Goal: Task Accomplishment & Management: Manage account settings

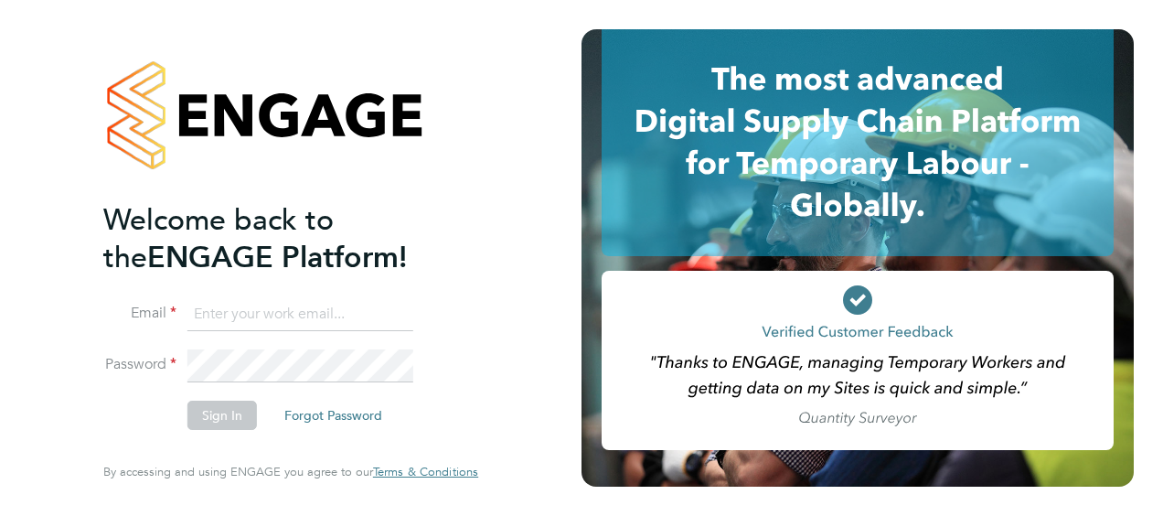
type input "[EMAIL_ADDRESS][PERSON_NAME][DOMAIN_NAME]"
click at [229, 408] on button "Sign In" at bounding box center [223, 415] width 70 height 29
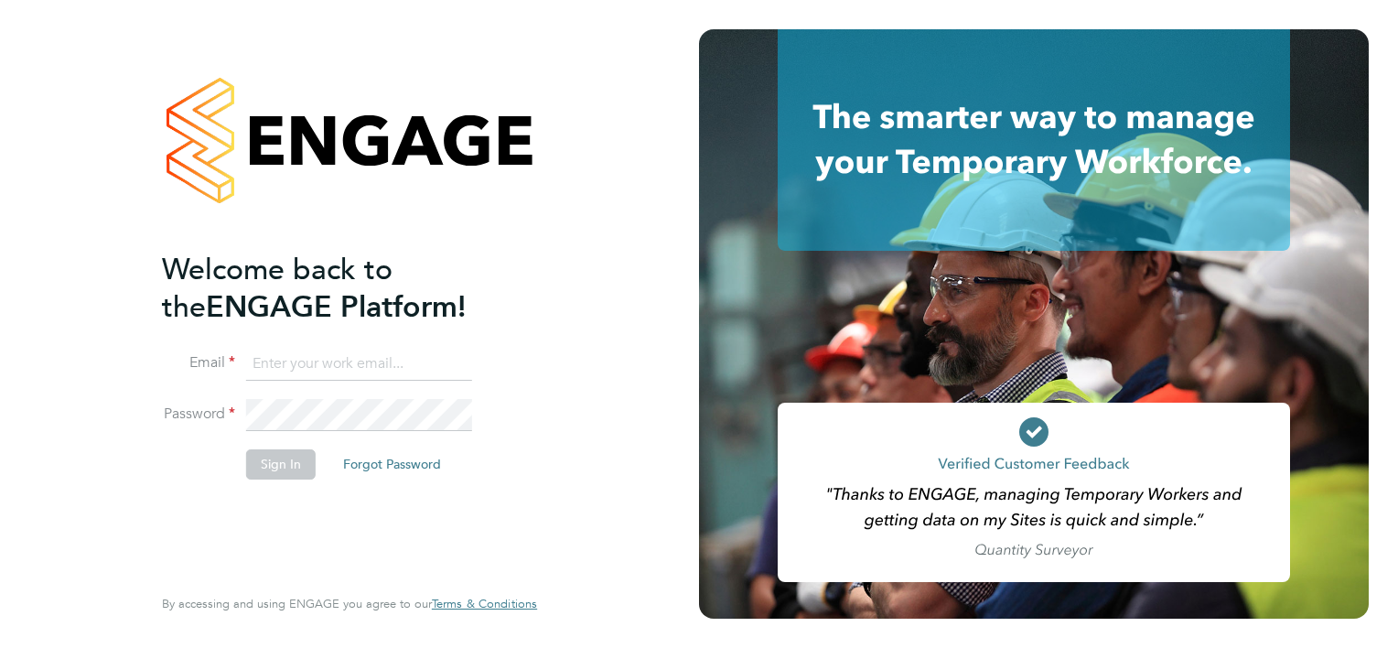
type input "[EMAIL_ADDRESS][PERSON_NAME][DOMAIN_NAME]"
click at [479, 411] on li "Password" at bounding box center [340, 424] width 357 height 51
click at [292, 466] on button "Sign In" at bounding box center [281, 463] width 70 height 29
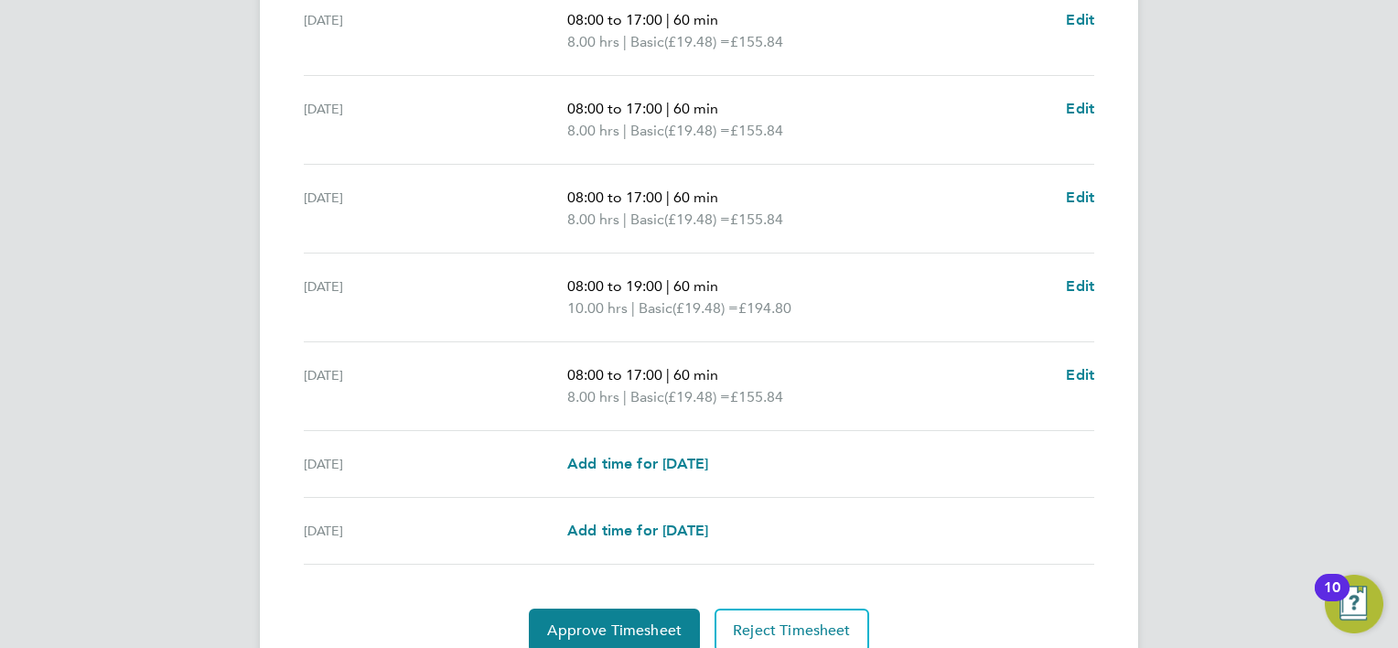
scroll to position [686, 0]
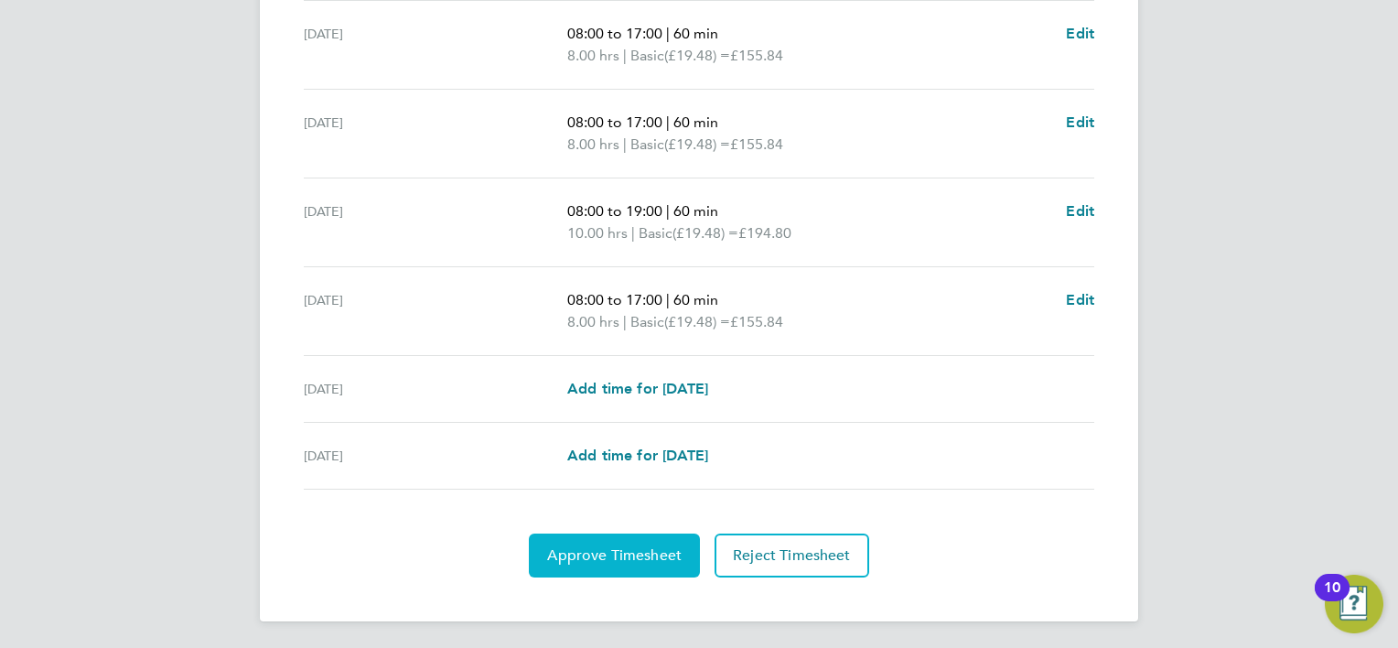
click at [649, 515] on span "Approve Timesheet" at bounding box center [614, 555] width 134 height 18
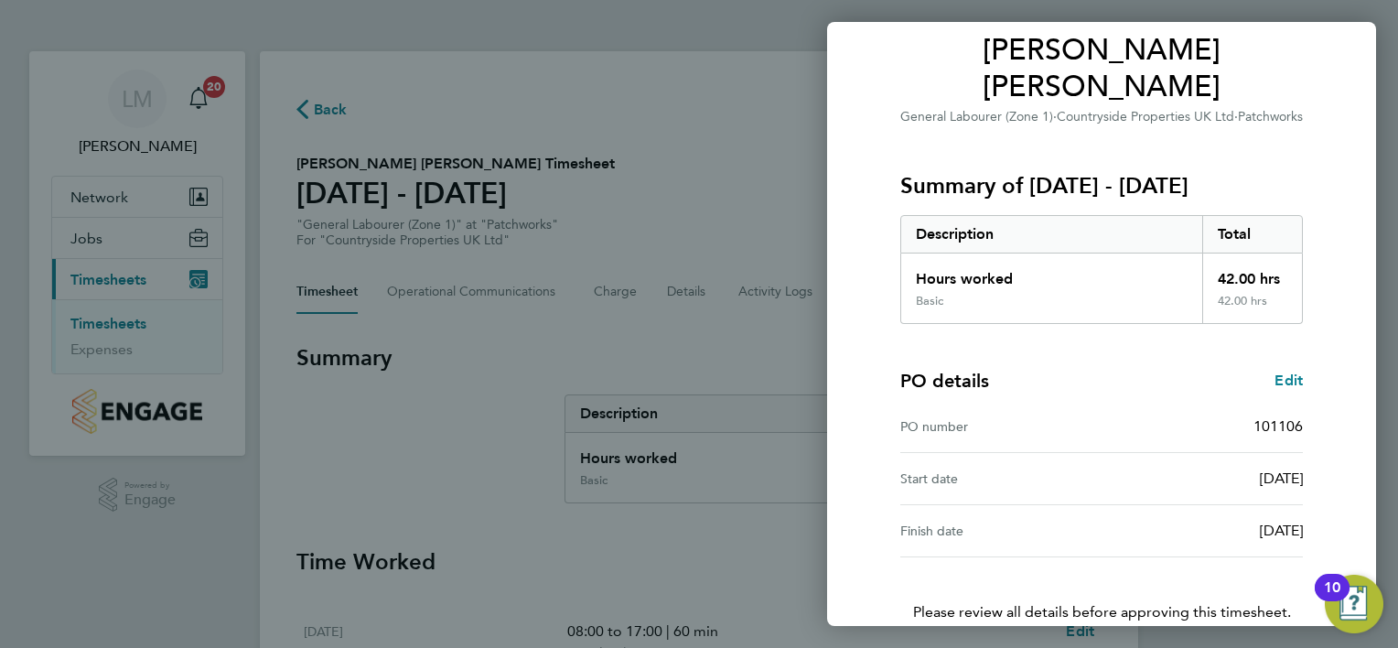
scroll to position [227, 0]
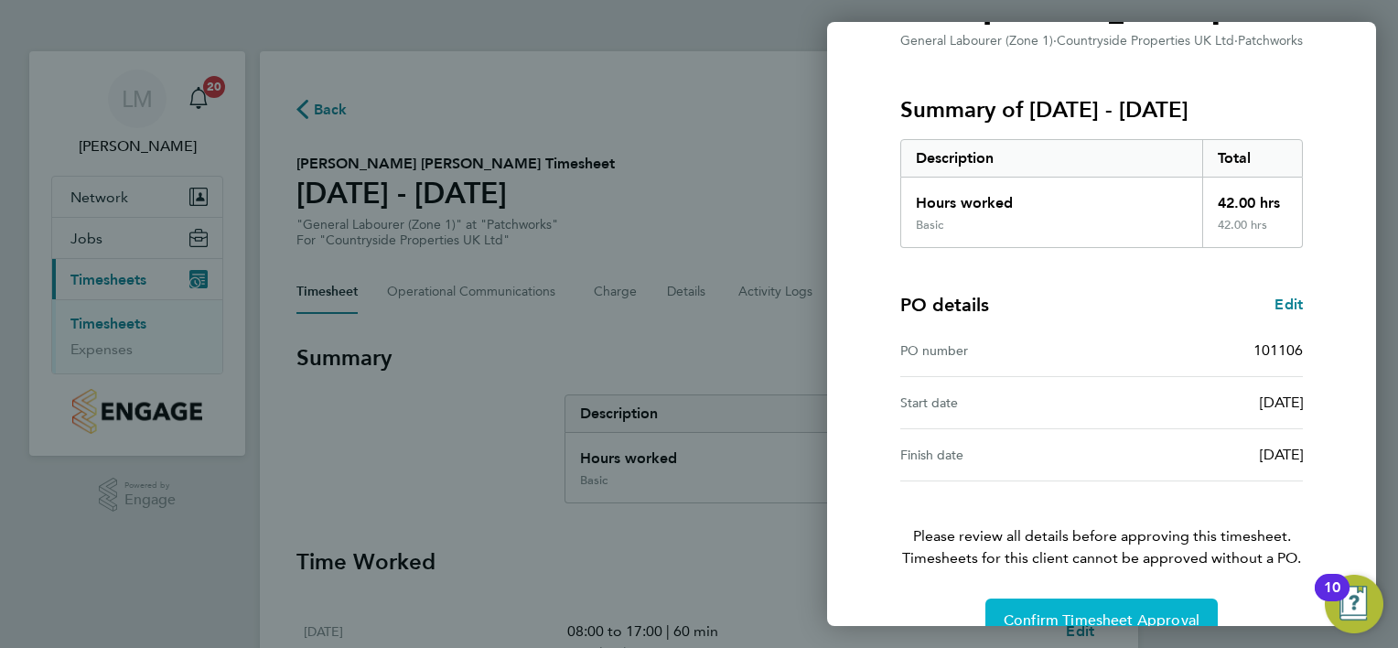
click at [1087, 515] on span "Confirm Timesheet Approval" at bounding box center [1101, 620] width 196 height 18
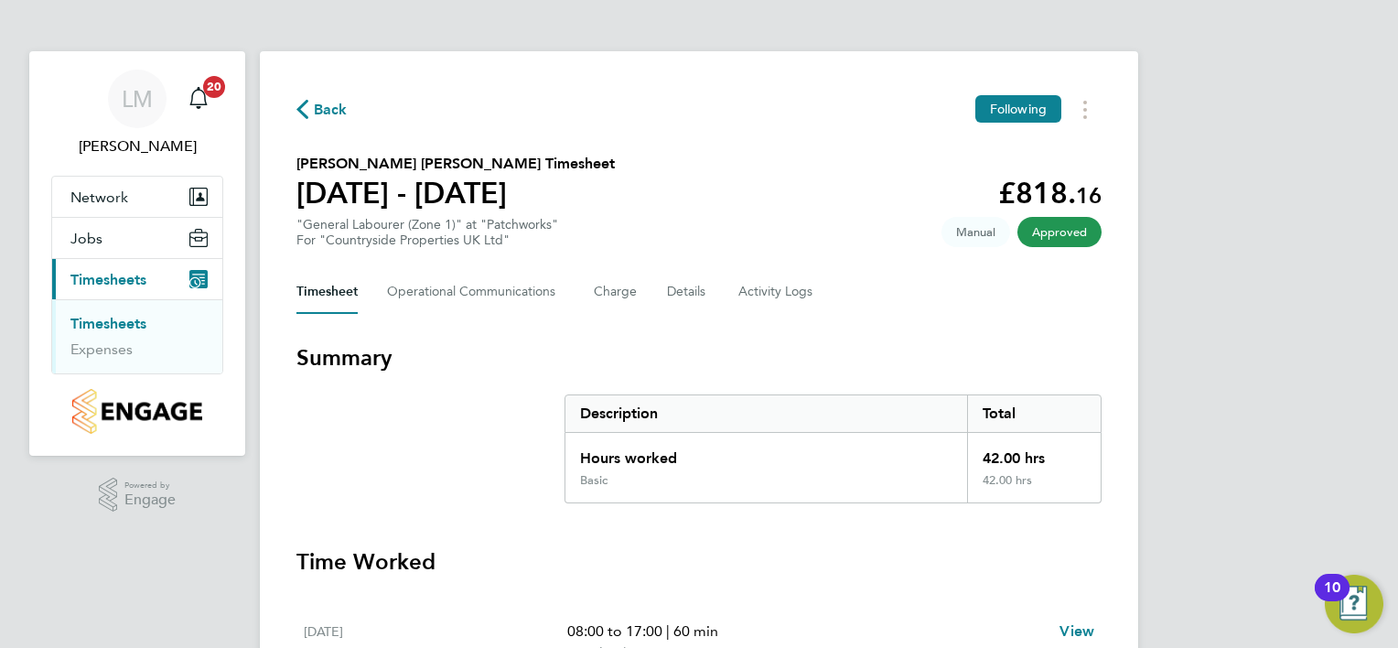
click at [315, 110] on span "Back" at bounding box center [331, 110] width 34 height 22
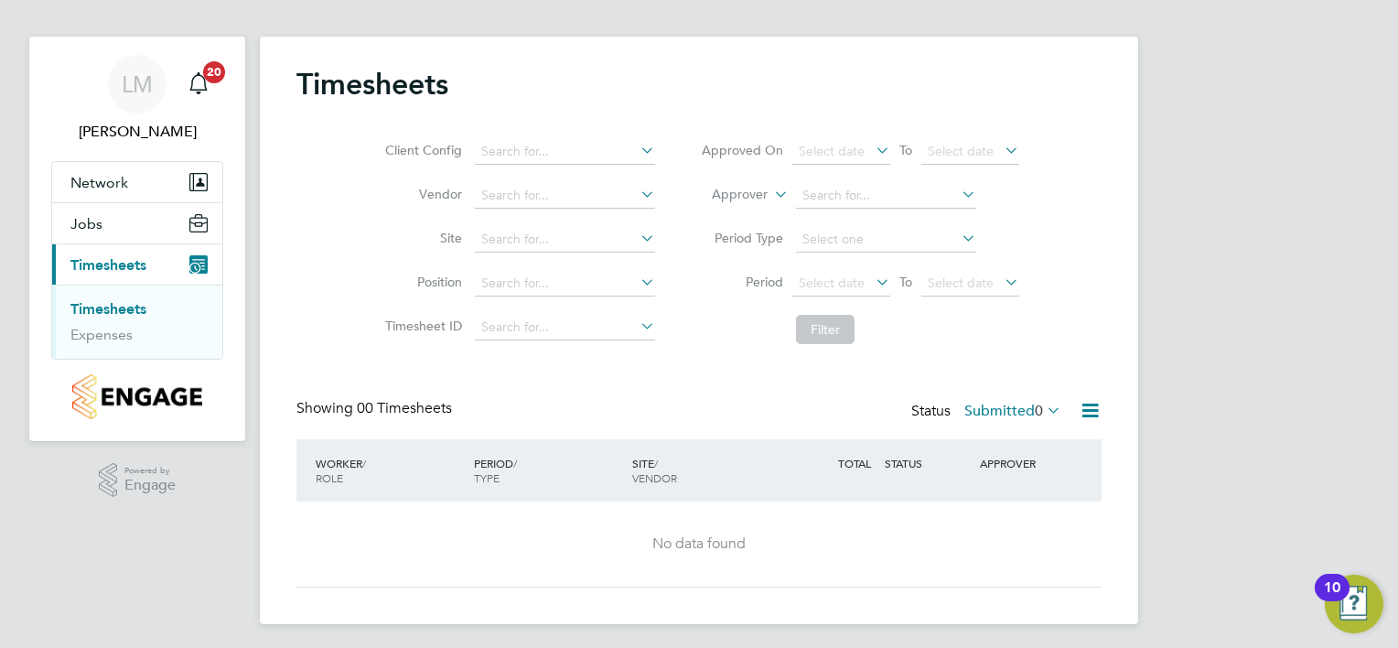
scroll to position [19, 0]
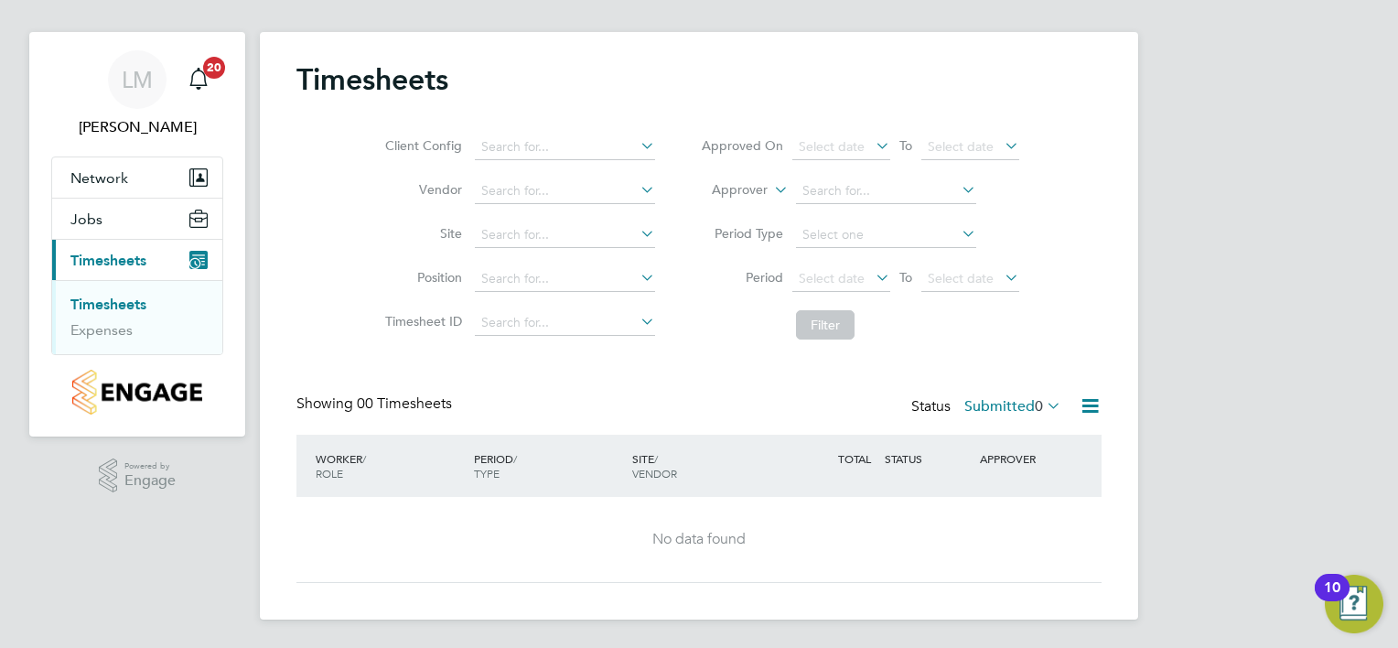
click at [101, 252] on span "Timesheets" at bounding box center [108, 260] width 76 height 17
click at [1012, 405] on label "Submitted 0" at bounding box center [1012, 406] width 97 height 18
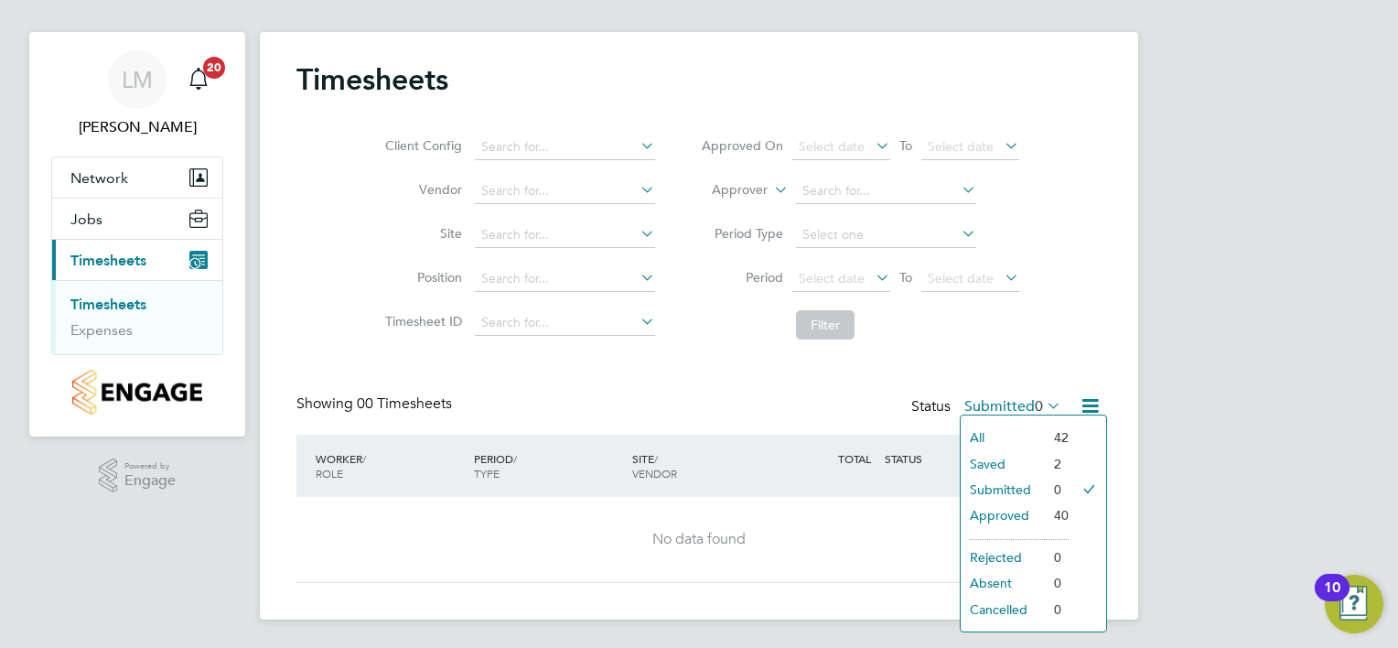
click at [1010, 515] on li "Approved" at bounding box center [1002, 515] width 84 height 26
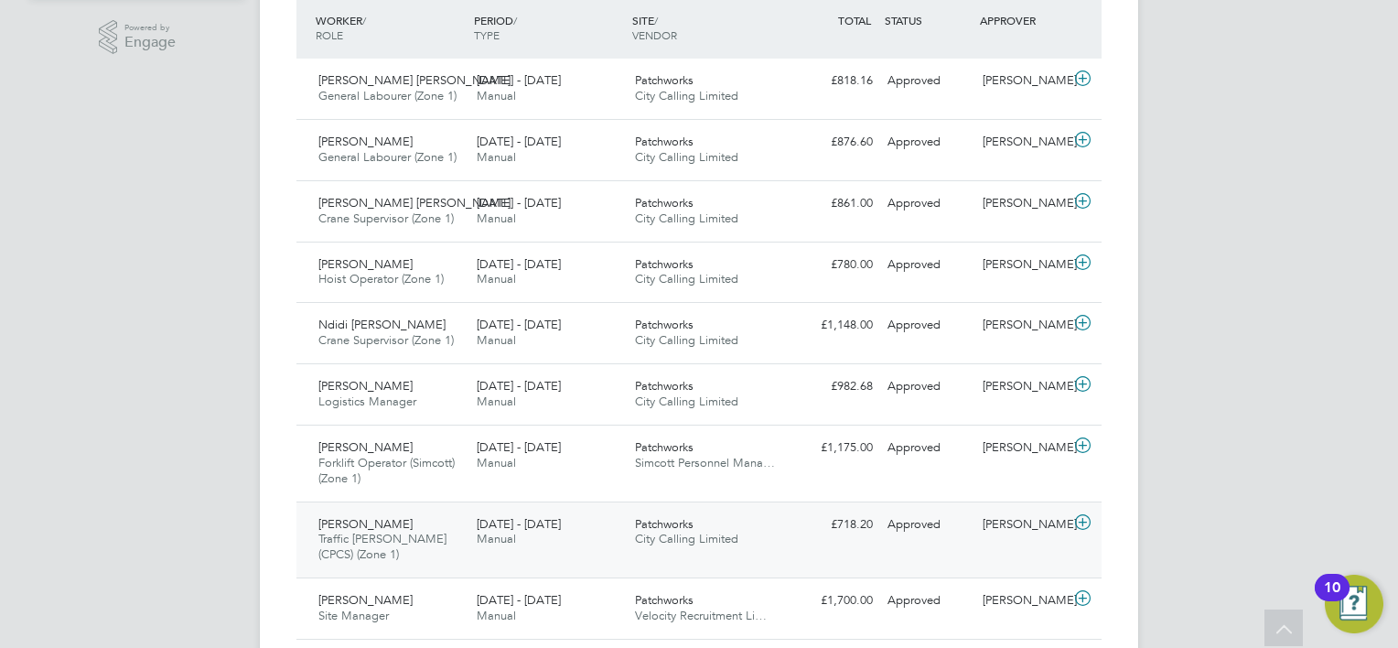
scroll to position [366, 0]
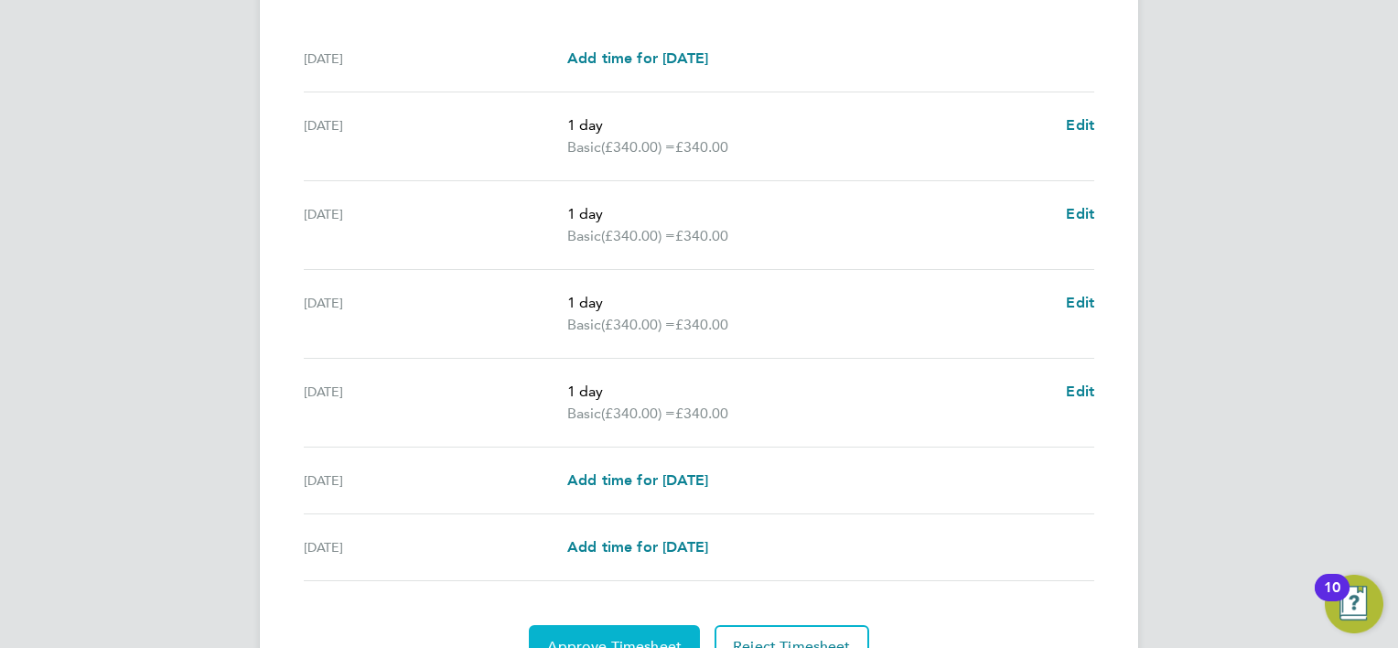
scroll to position [664, 0]
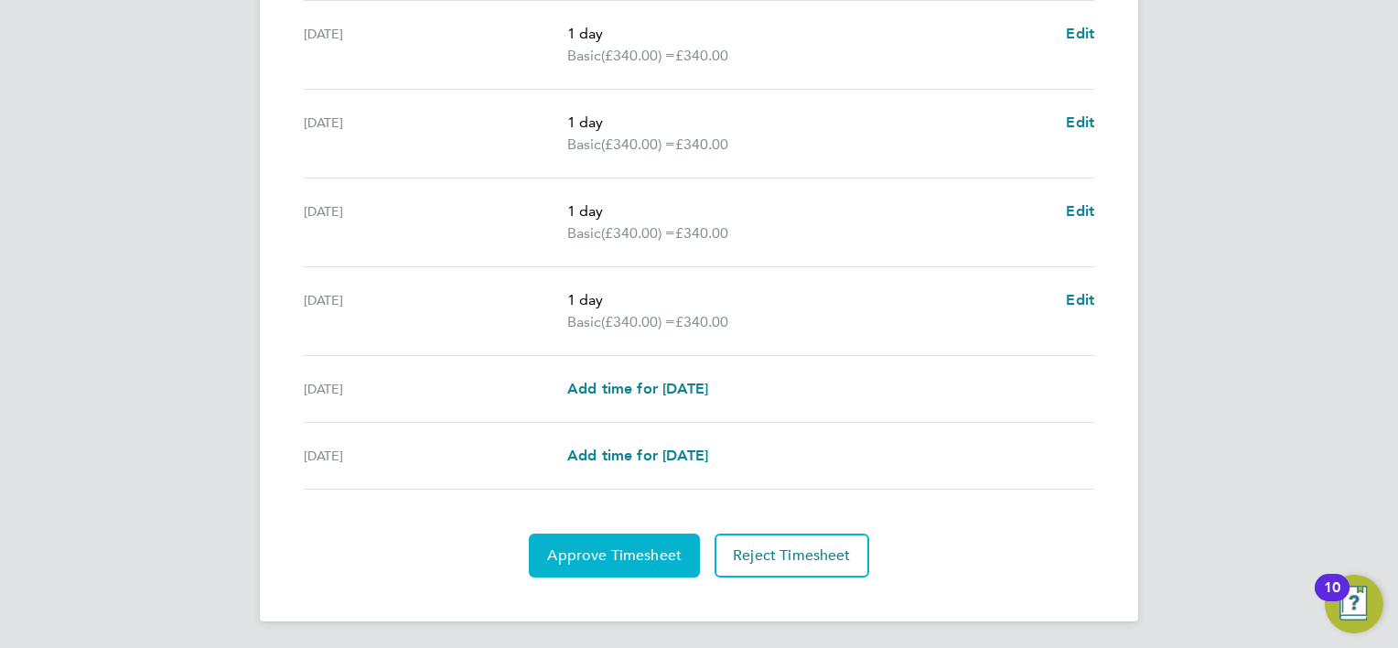
click at [634, 563] on button "Approve Timesheet" at bounding box center [614, 555] width 171 height 44
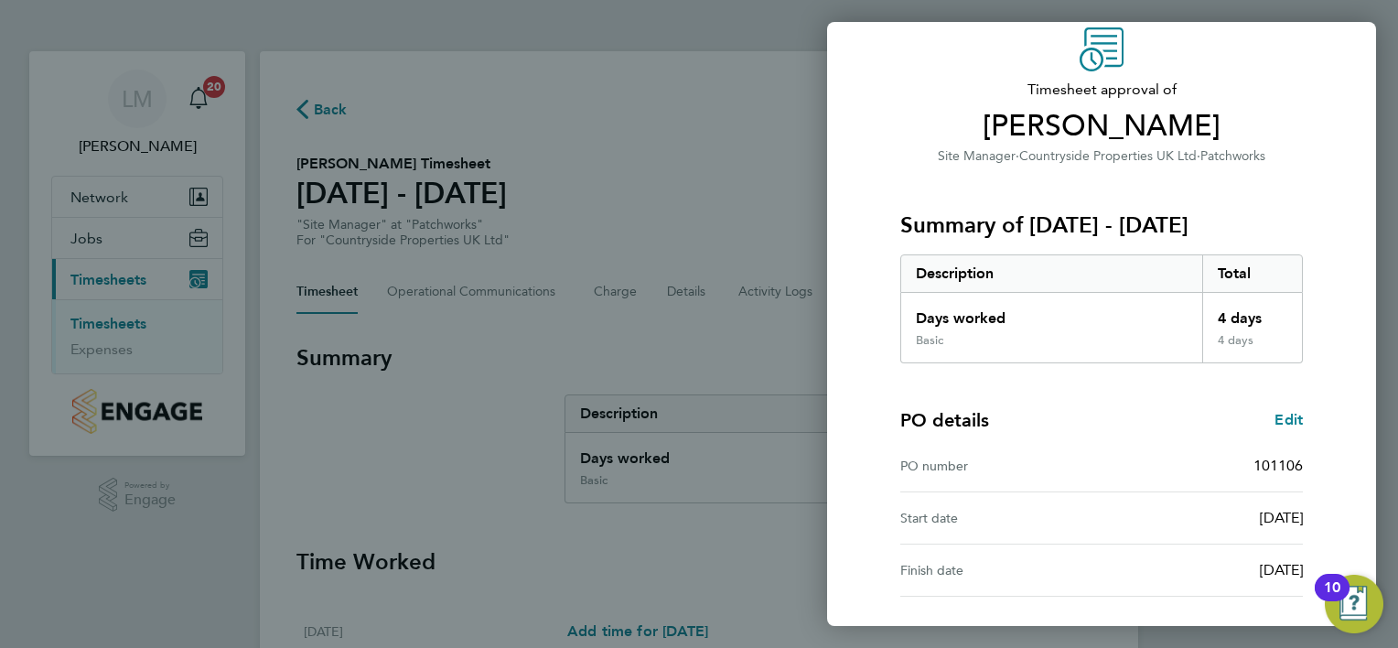
scroll to position [227, 0]
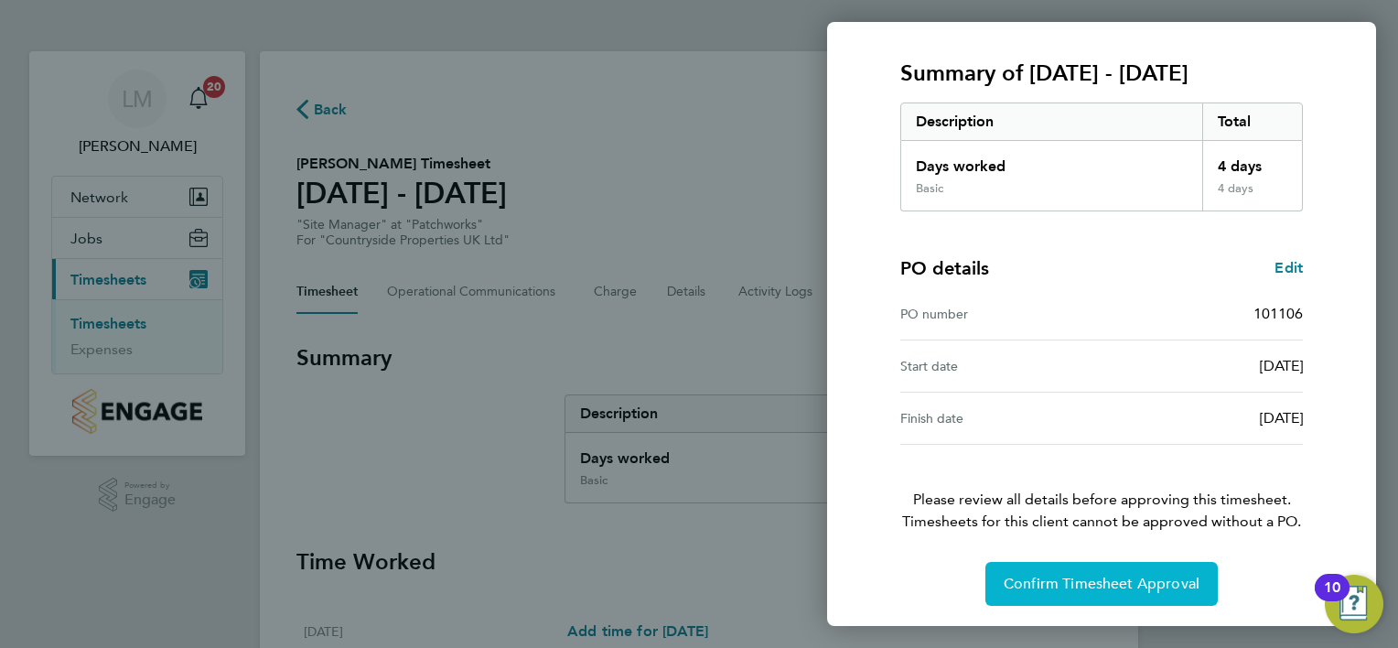
click at [1109, 584] on span "Confirm Timesheet Approval" at bounding box center [1101, 583] width 196 height 18
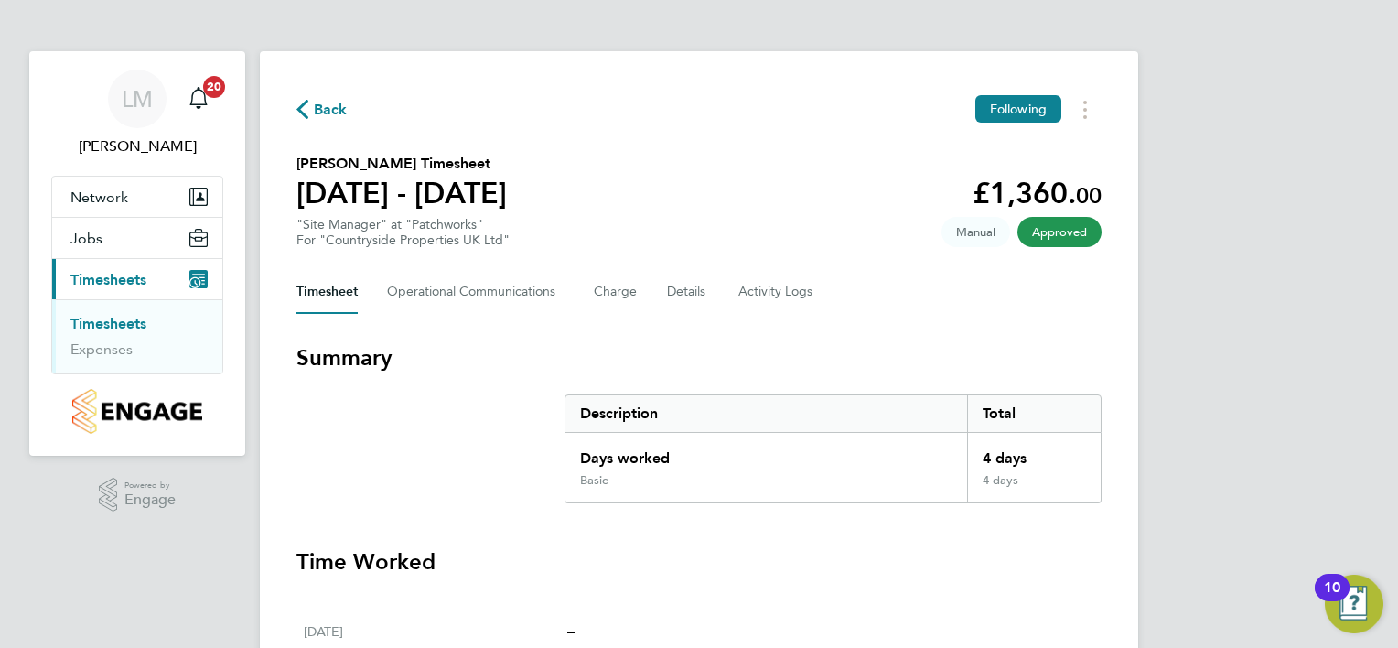
click at [301, 110] on icon "button" at bounding box center [302, 109] width 12 height 19
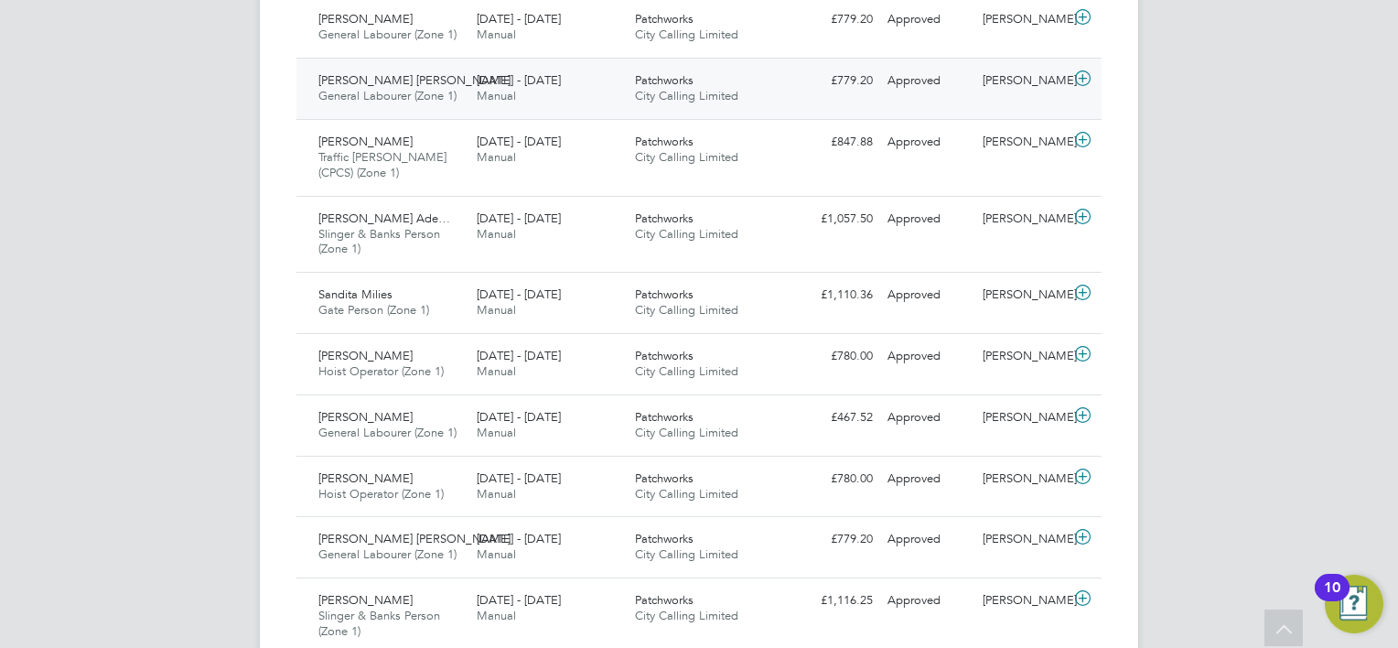
scroll to position [1955, 0]
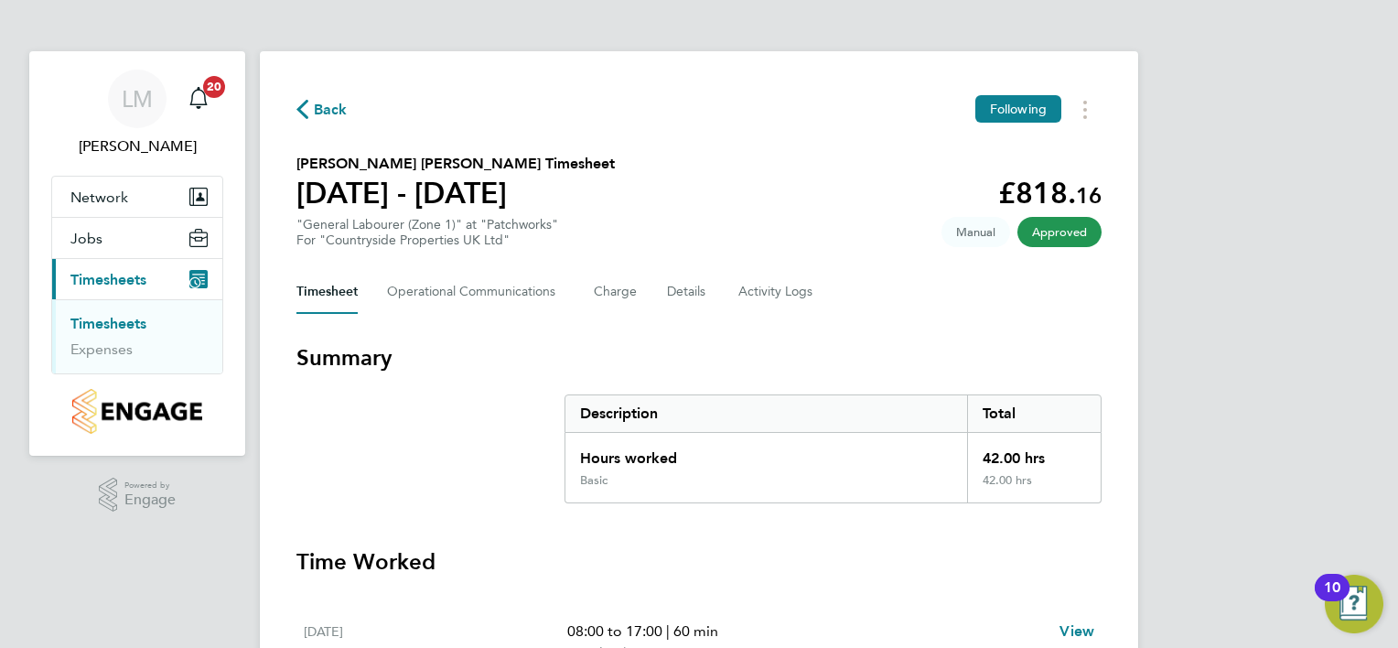
click at [304, 106] on icon "button" at bounding box center [302, 109] width 12 height 19
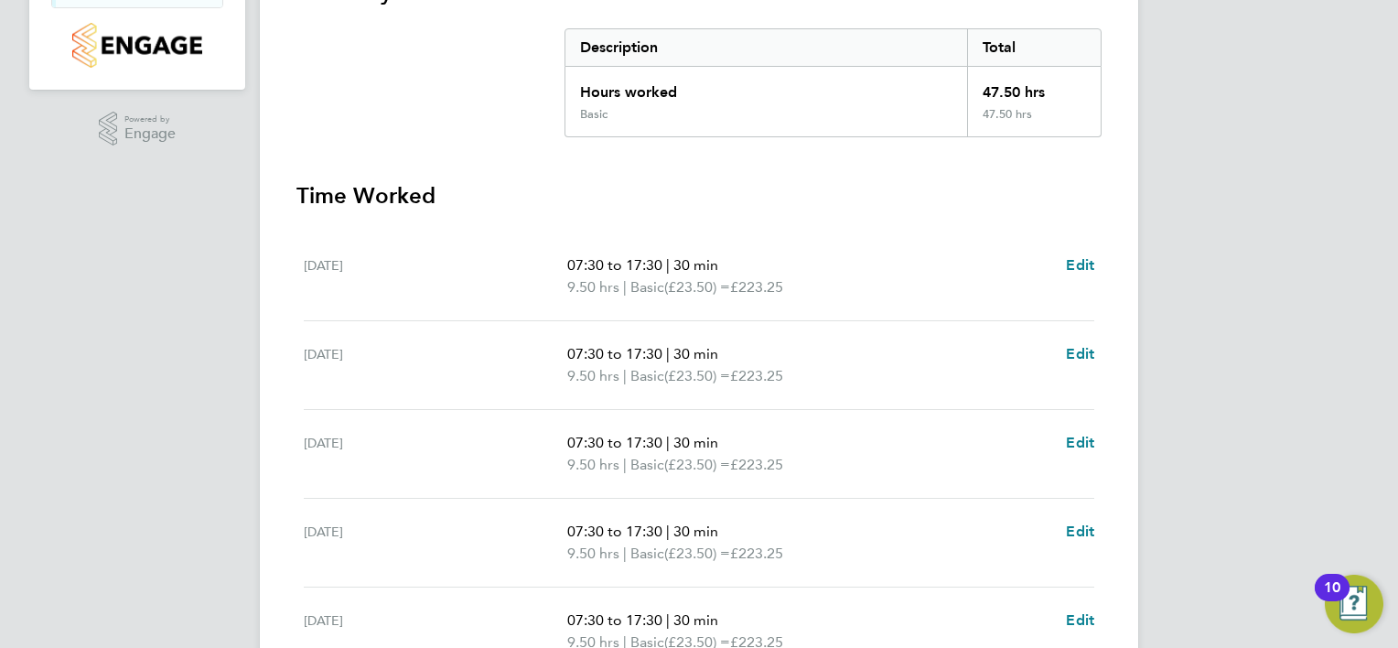
scroll to position [686, 0]
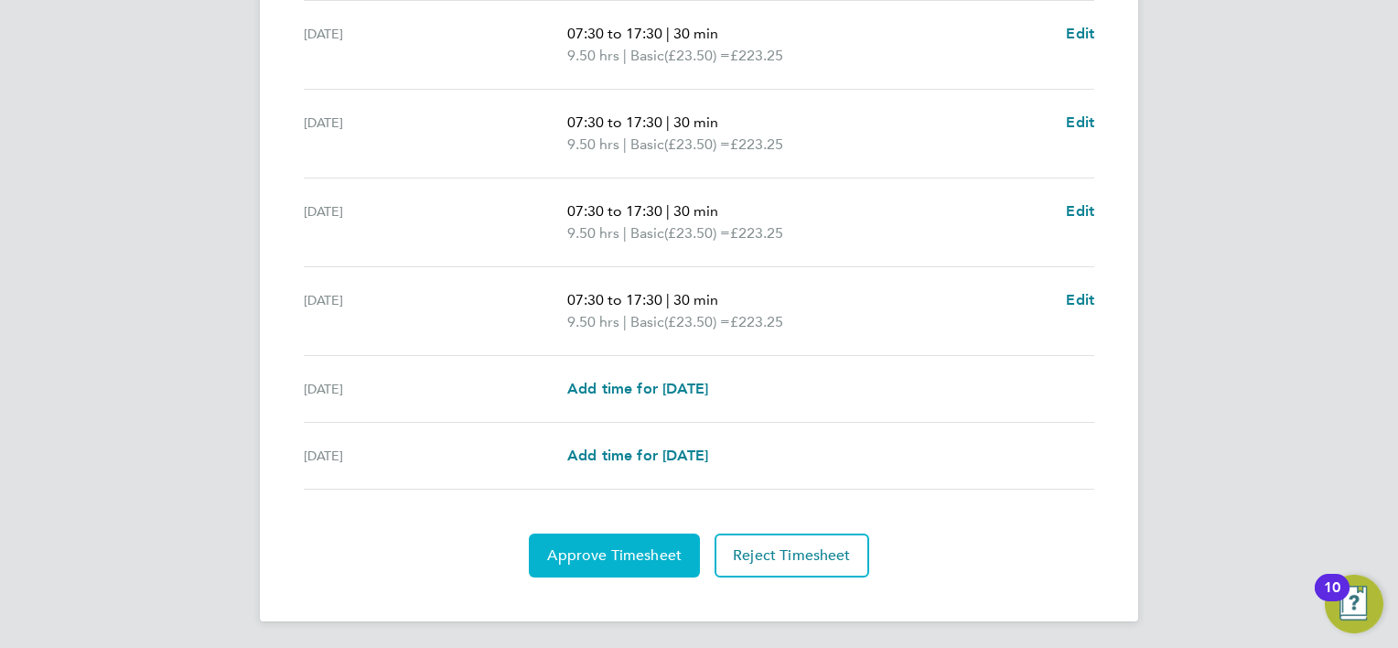
click at [600, 538] on button "Approve Timesheet" at bounding box center [614, 555] width 171 height 44
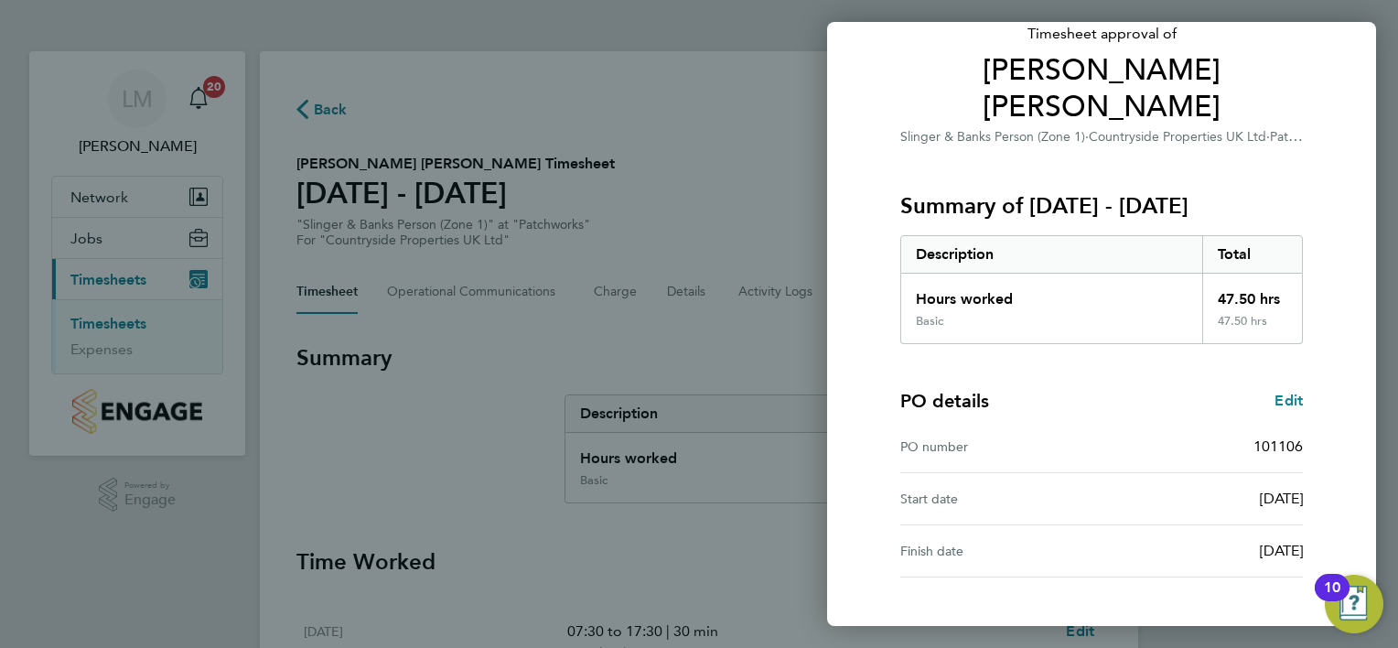
scroll to position [263, 0]
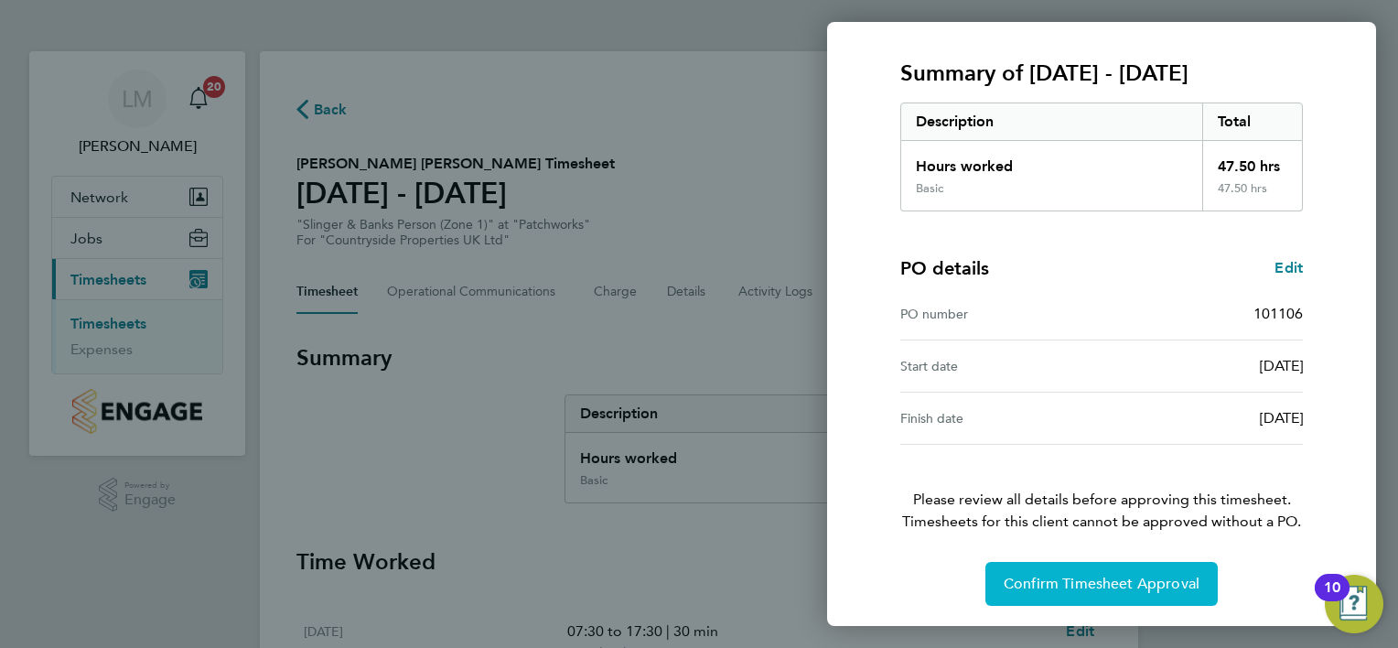
click at [1045, 588] on span "Confirm Timesheet Approval" at bounding box center [1101, 583] width 196 height 18
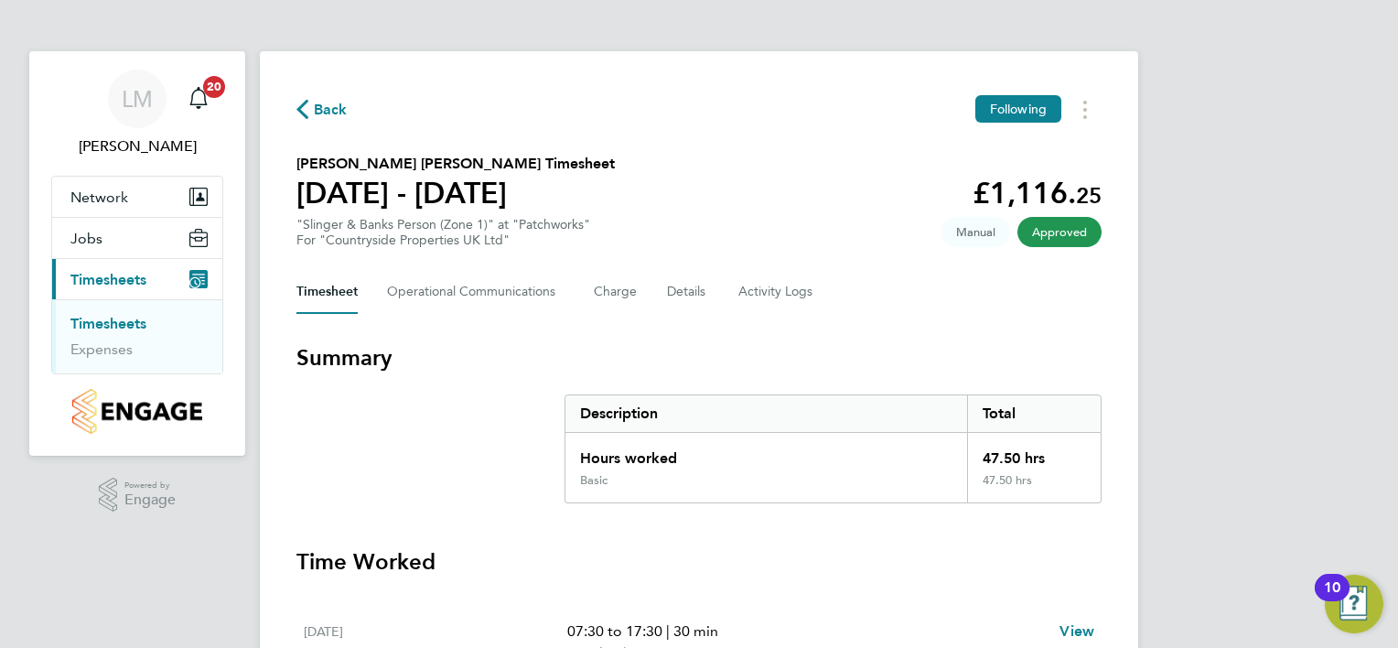
click at [302, 109] on icon "button" at bounding box center [302, 109] width 12 height 19
